Goal: Information Seeking & Learning: Learn about a topic

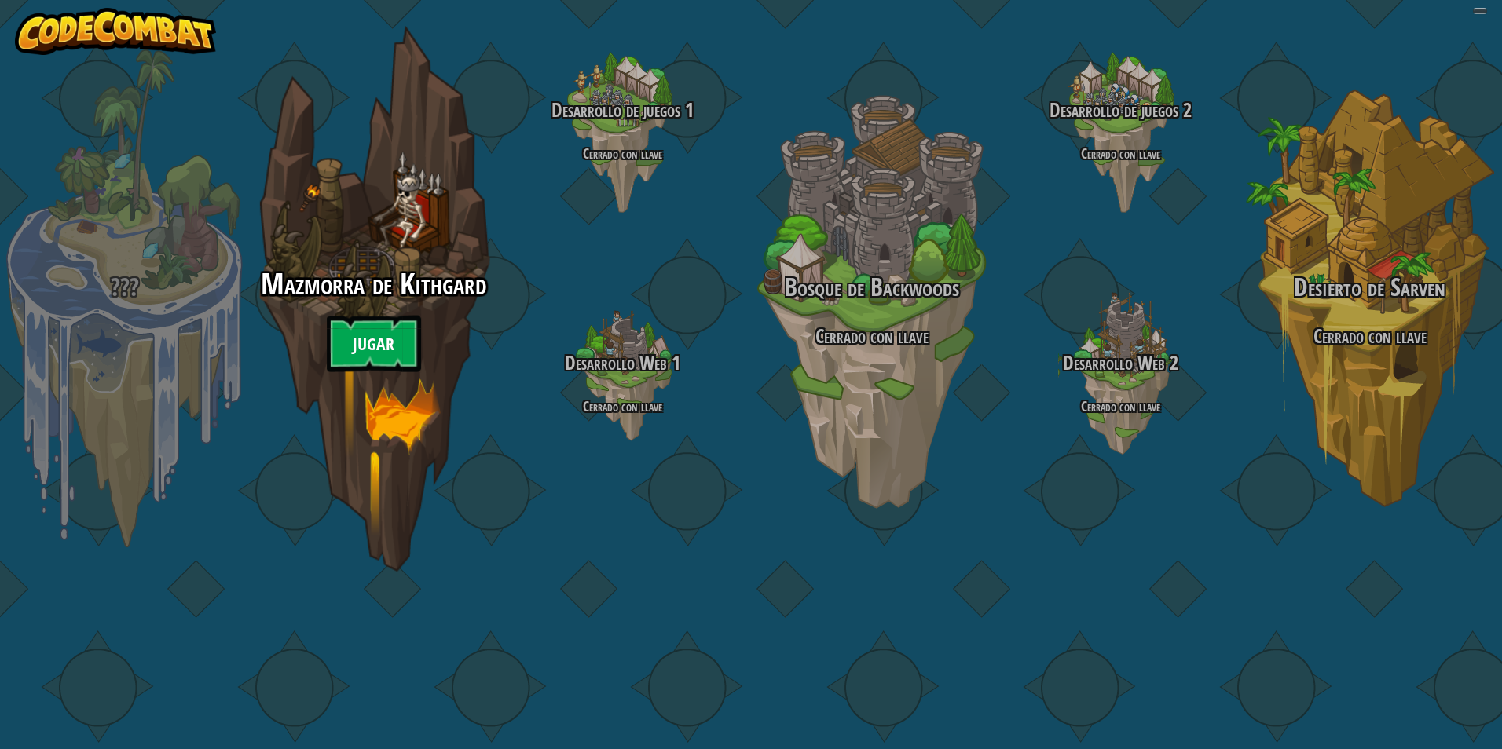
select select "es-ES"
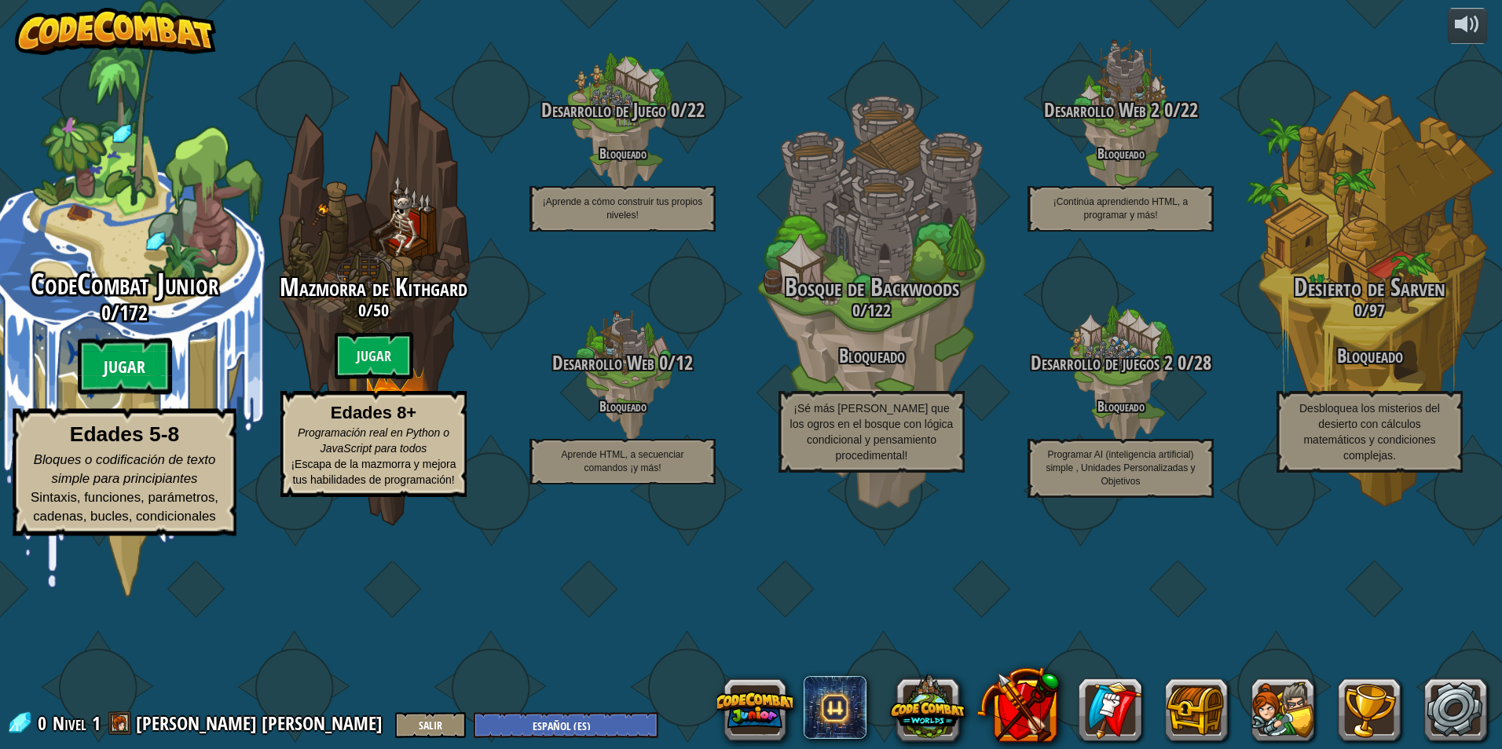
click at [139, 395] on btn "Jugar" at bounding box center [125, 366] width 94 height 57
select select "es-ES"
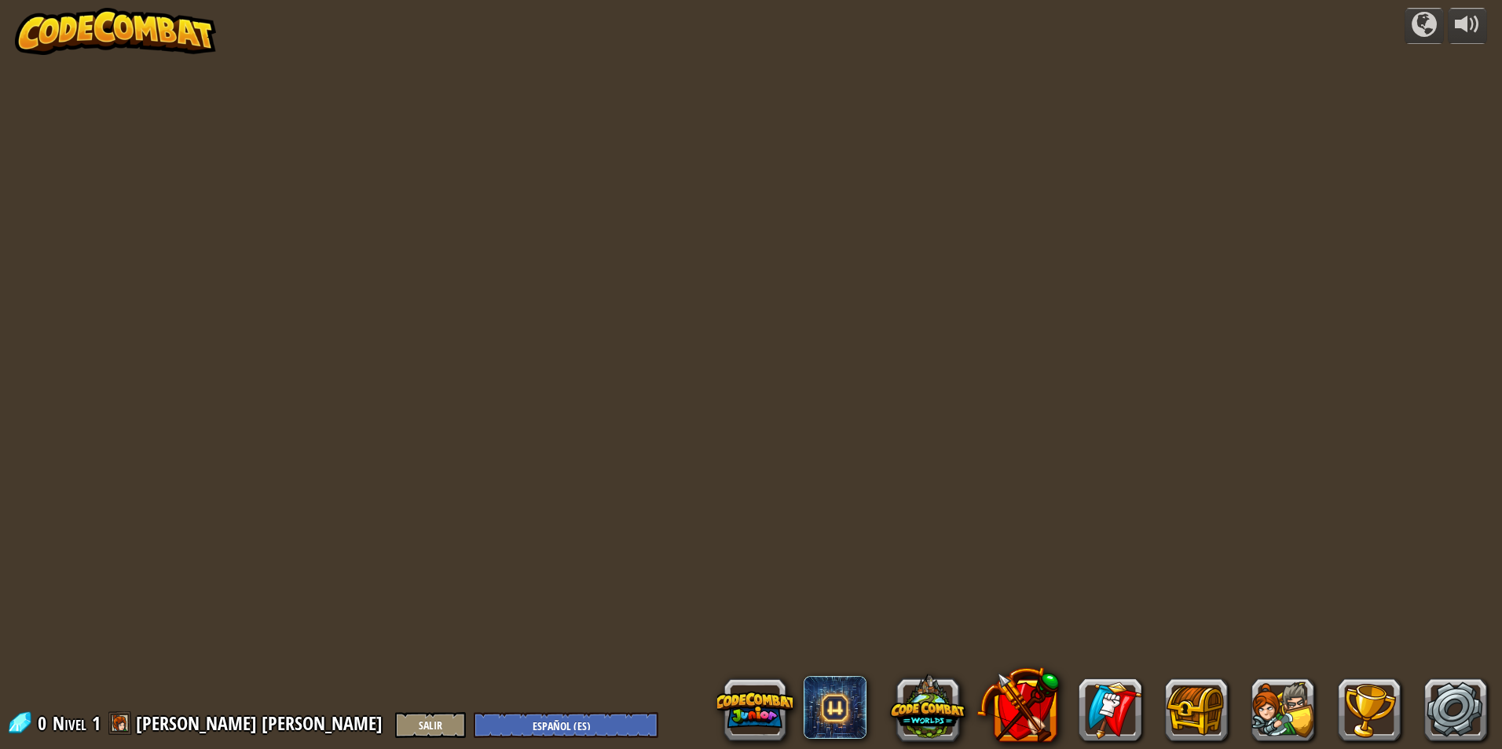
select select "es-ES"
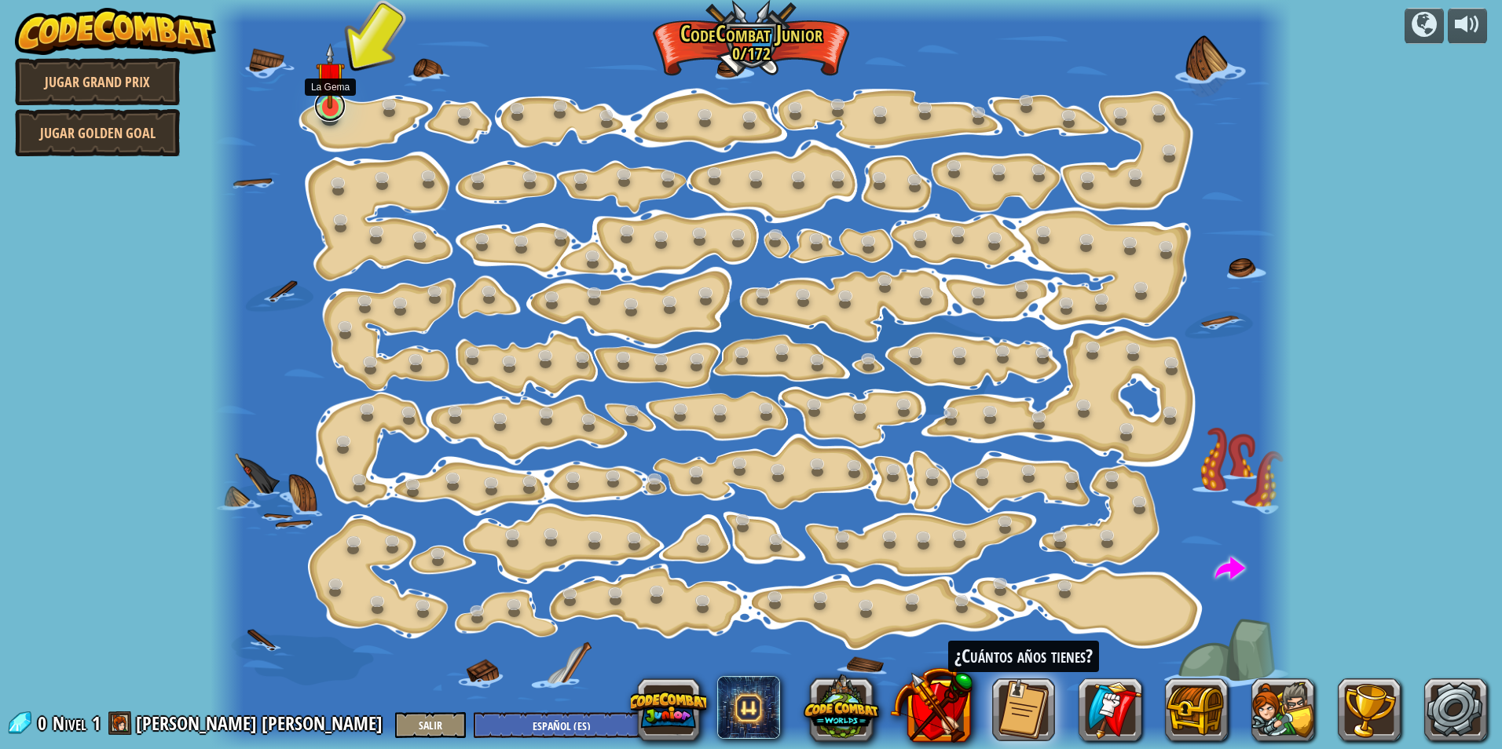
click at [327, 110] on link at bounding box center [329, 105] width 31 height 31
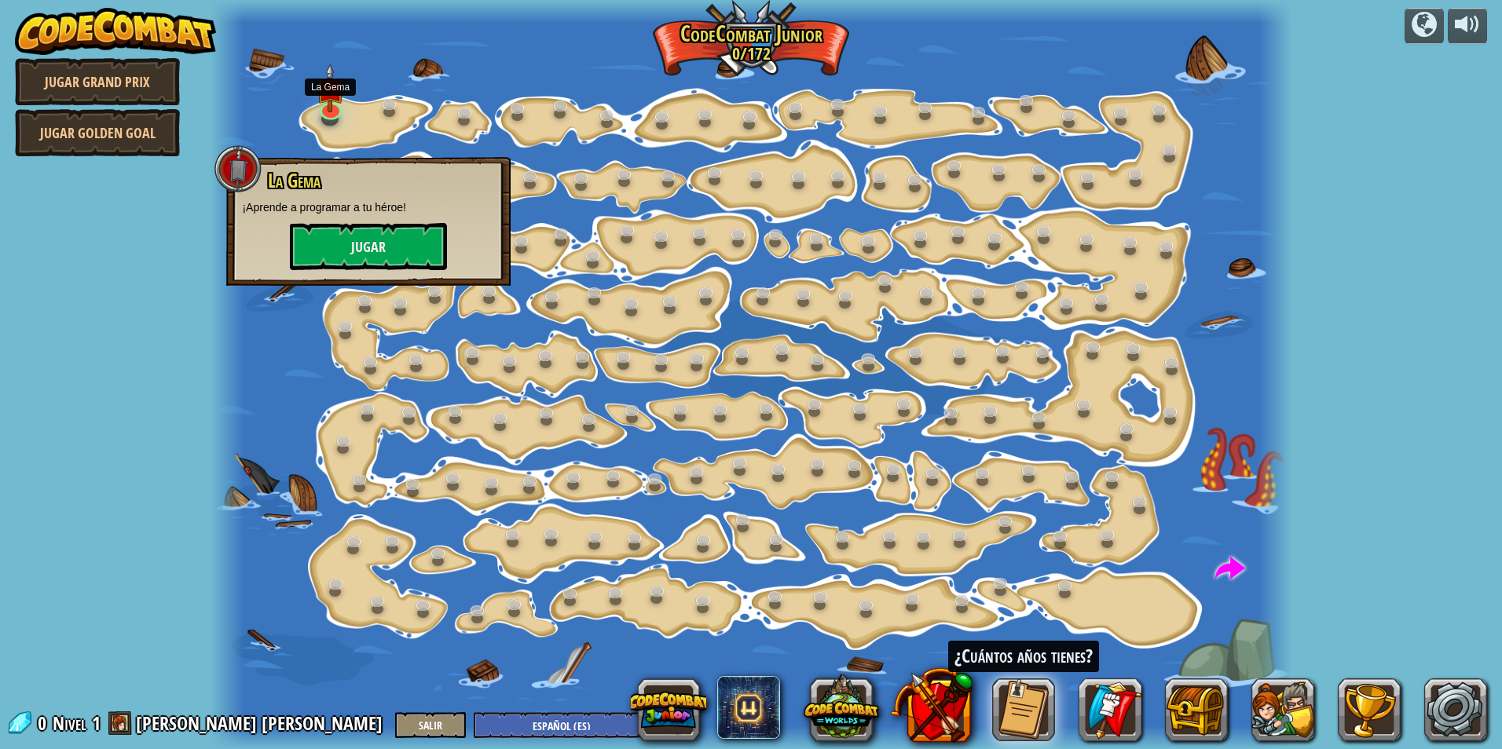
select select "es-ES"
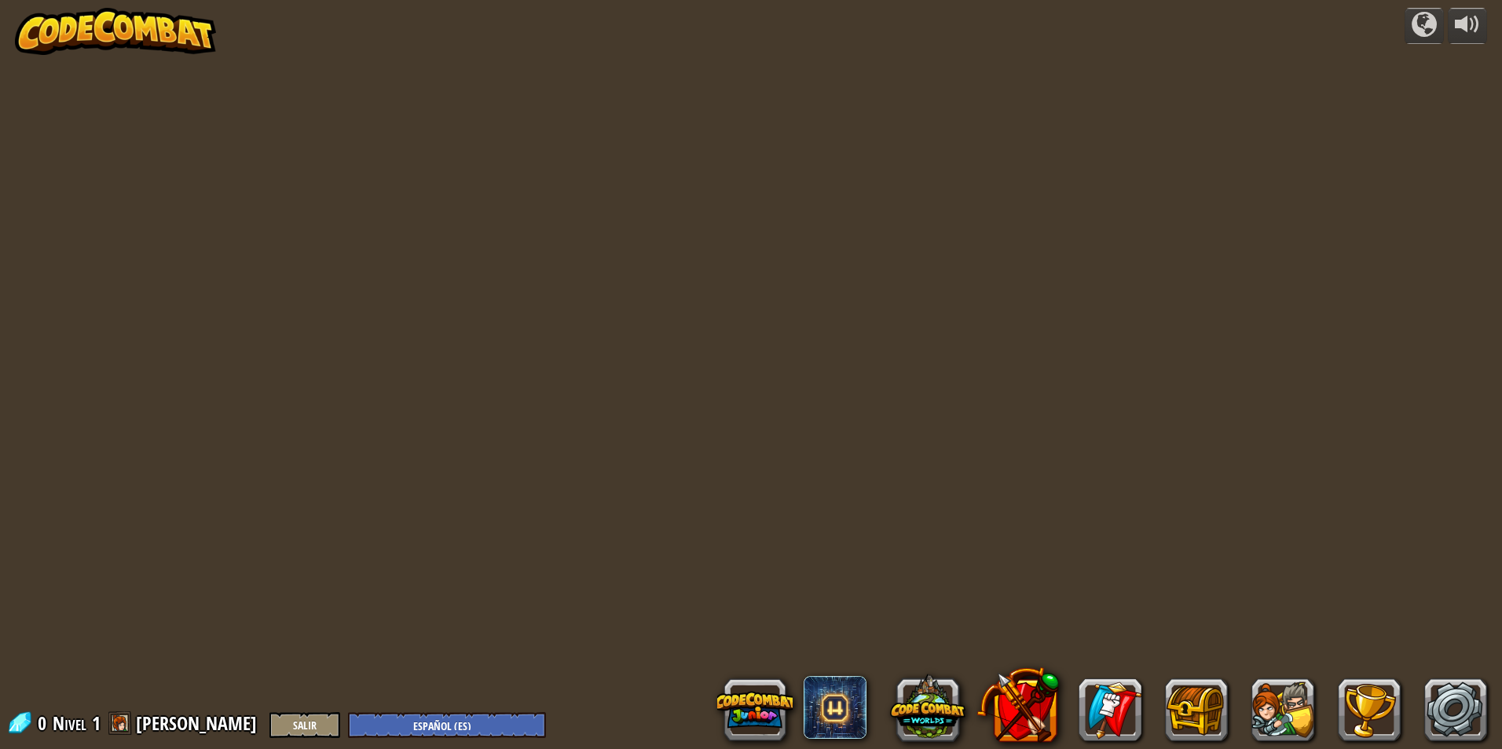
select select "es-ES"
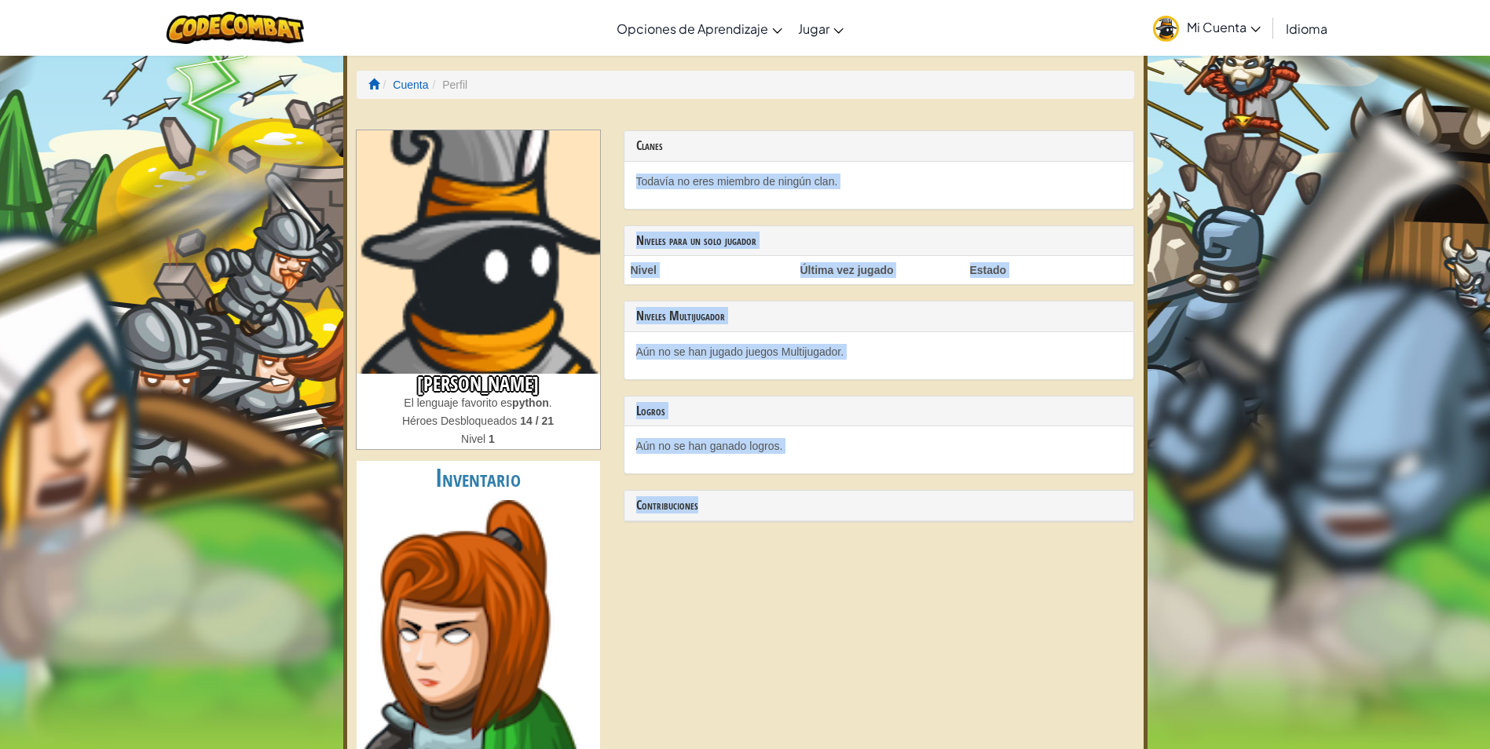
drag, startPoint x: 637, startPoint y: 177, endPoint x: 1038, endPoint y: 614, distance: 593.7
click at [1038, 614] on div "Katherine Saldaña Fabian K El lenguaje favorito es python . Héroes Desbloqueado…" at bounding box center [745, 586] width 801 height 913
drag, startPoint x: 1038, startPoint y: 614, endPoint x: 933, endPoint y: 613, distance: 105.2
click at [933, 613] on div "Katherine Saldaña Fabian K El lenguaje favorito es python . Héroes Desbloqueado…" at bounding box center [745, 586] width 801 height 913
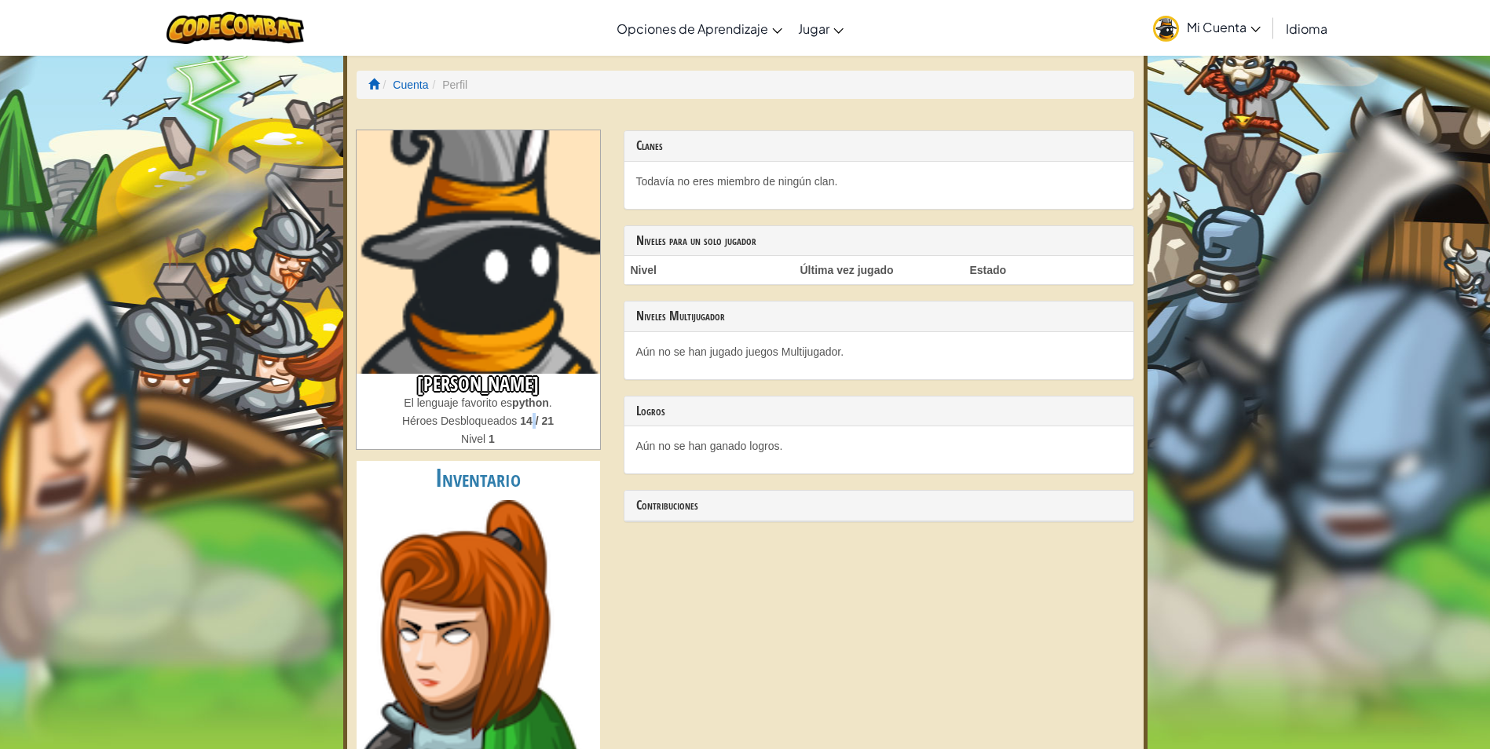
click at [533, 413] on div "Héroes Desbloqueados 14 / 21" at bounding box center [478, 422] width 243 height 18
click at [525, 418] on strong "14 / 21" at bounding box center [537, 421] width 34 height 13
drag, startPoint x: 525, startPoint y: 418, endPoint x: 527, endPoint y: 452, distance: 34.6
click at [527, 452] on div "Katherine Saldaña Fabian K El lenguaje favorito es python . Héroes Desbloqueado…" at bounding box center [478, 586] width 267 height 913
